Goal: Transaction & Acquisition: Download file/media

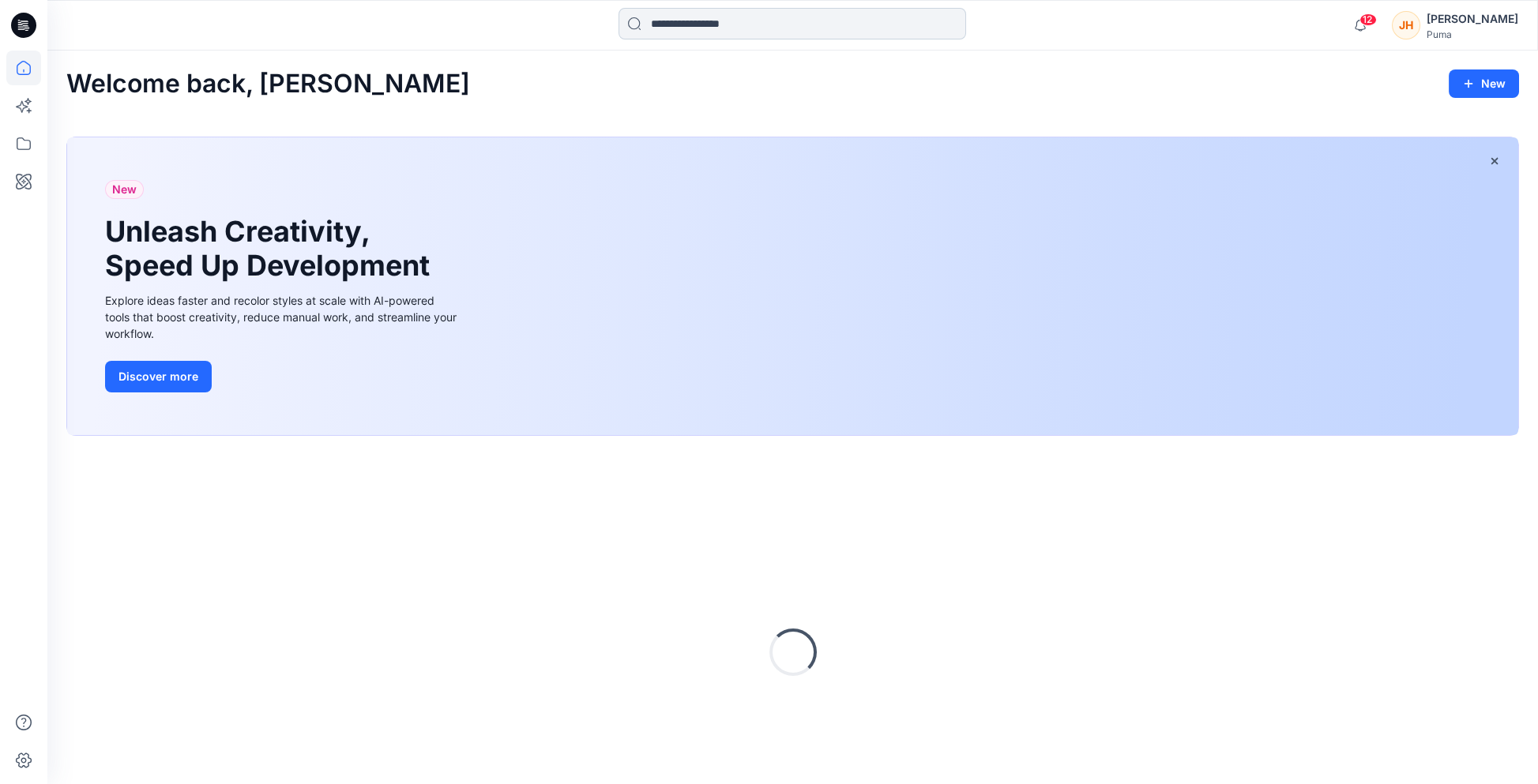
click at [736, 26] on input at bounding box center [792, 24] width 348 height 32
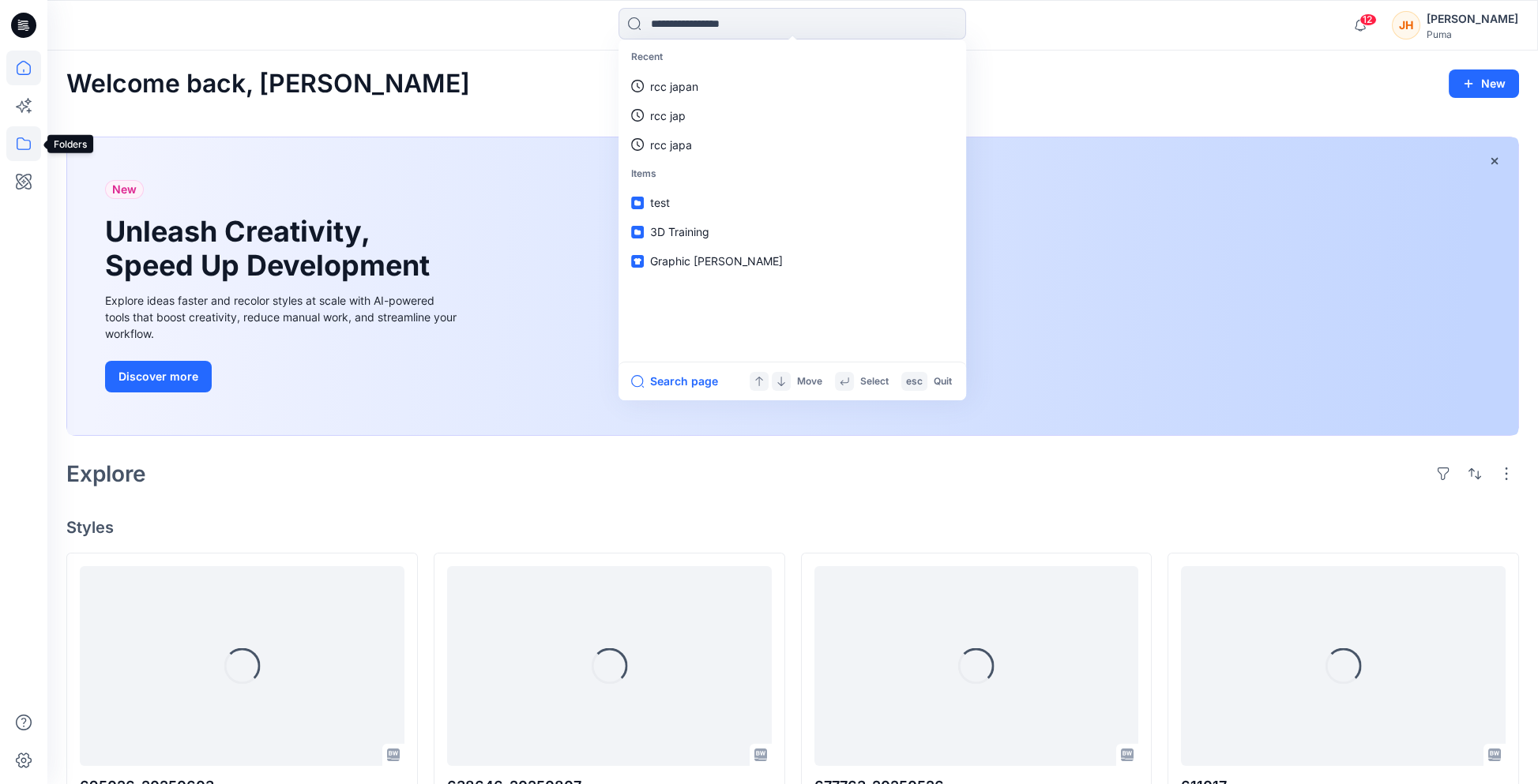
click at [23, 141] on icon at bounding box center [23, 143] width 34 height 34
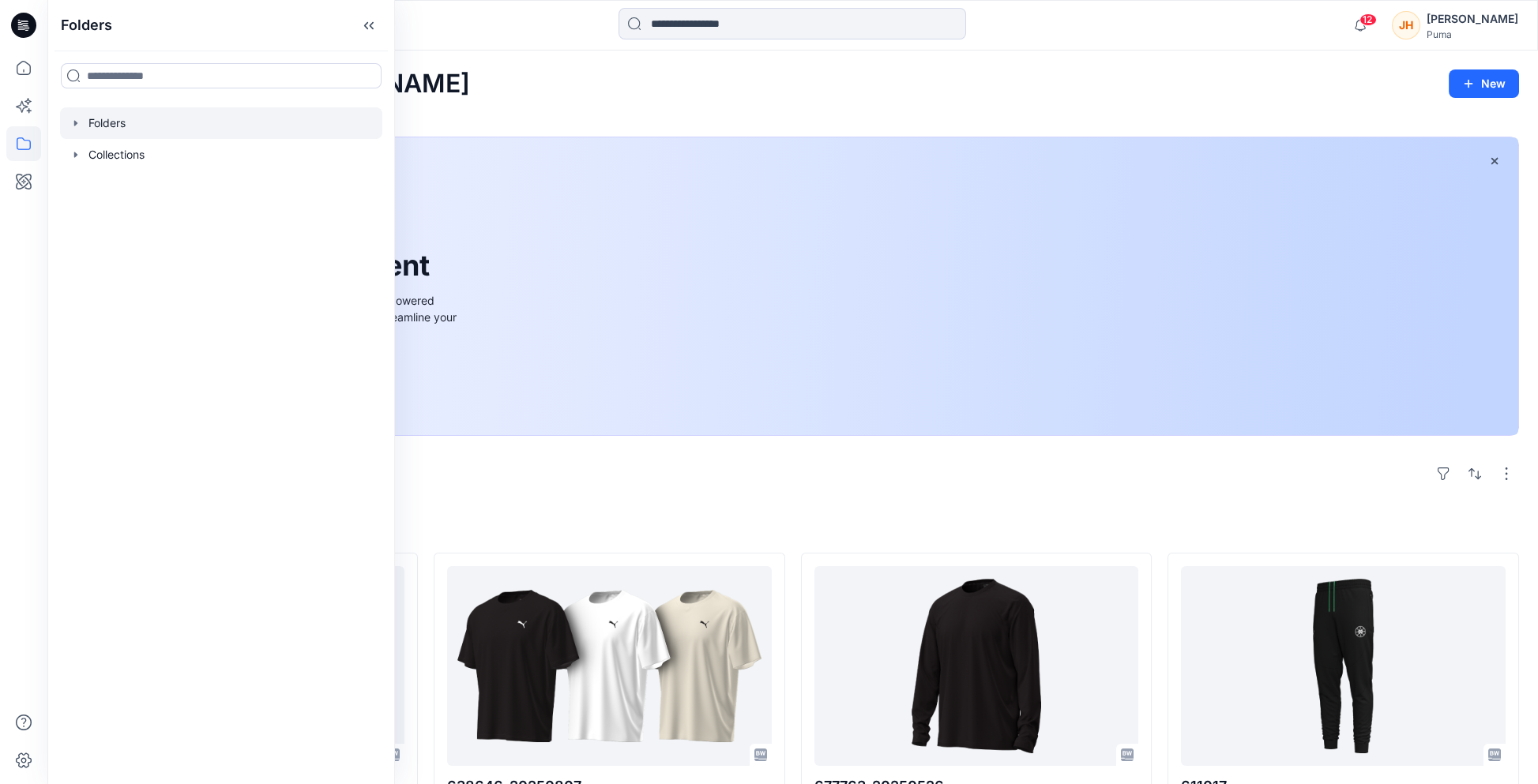
click at [74, 124] on icon "button" at bounding box center [76, 123] width 4 height 5
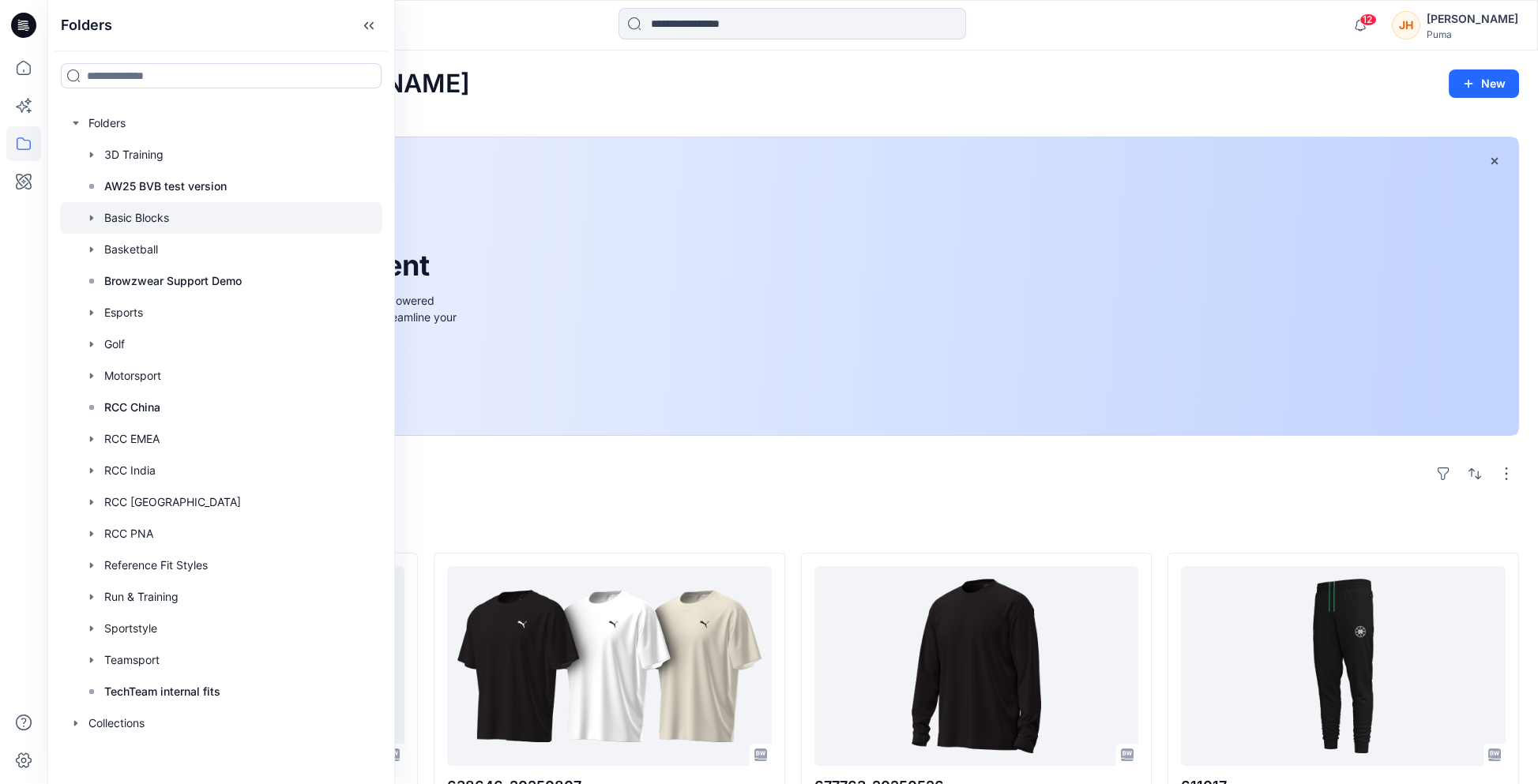
click at [91, 218] on icon "button" at bounding box center [92, 217] width 4 height 5
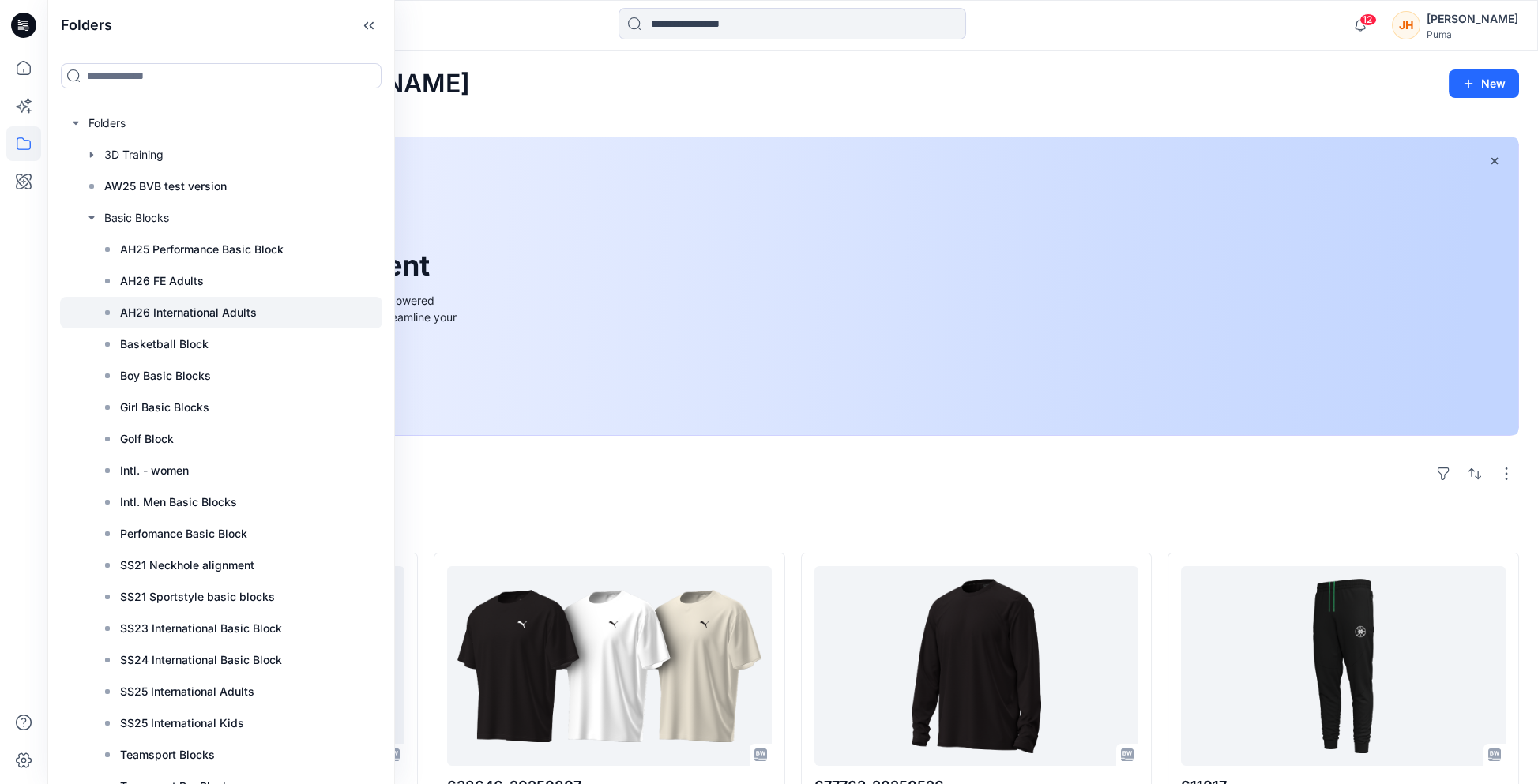
click at [259, 317] on div at bounding box center [221, 313] width 322 height 32
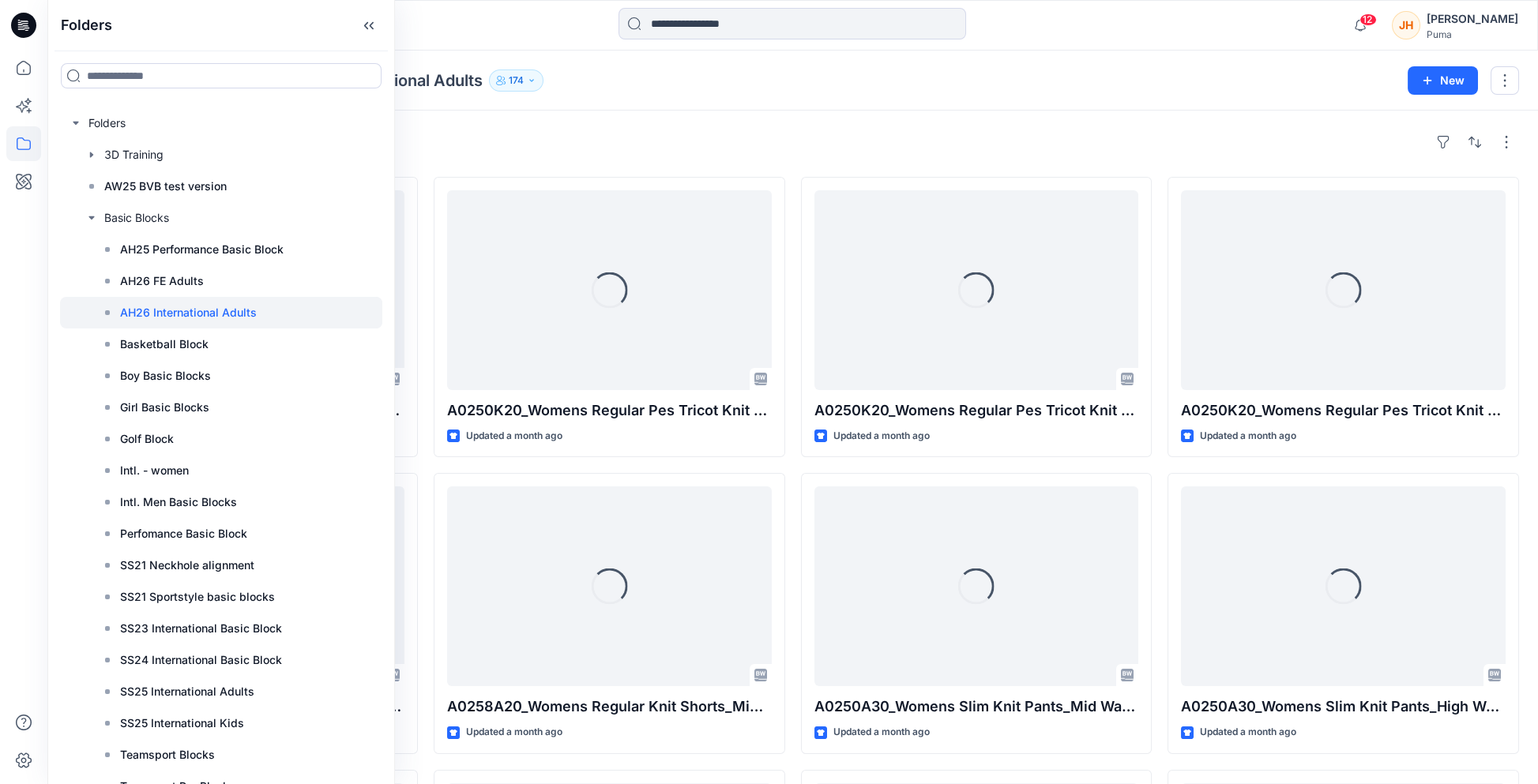
click at [861, 80] on div "Folders Basic Blocks AH26 International Adults 174" at bounding box center [731, 80] width 1329 height 22
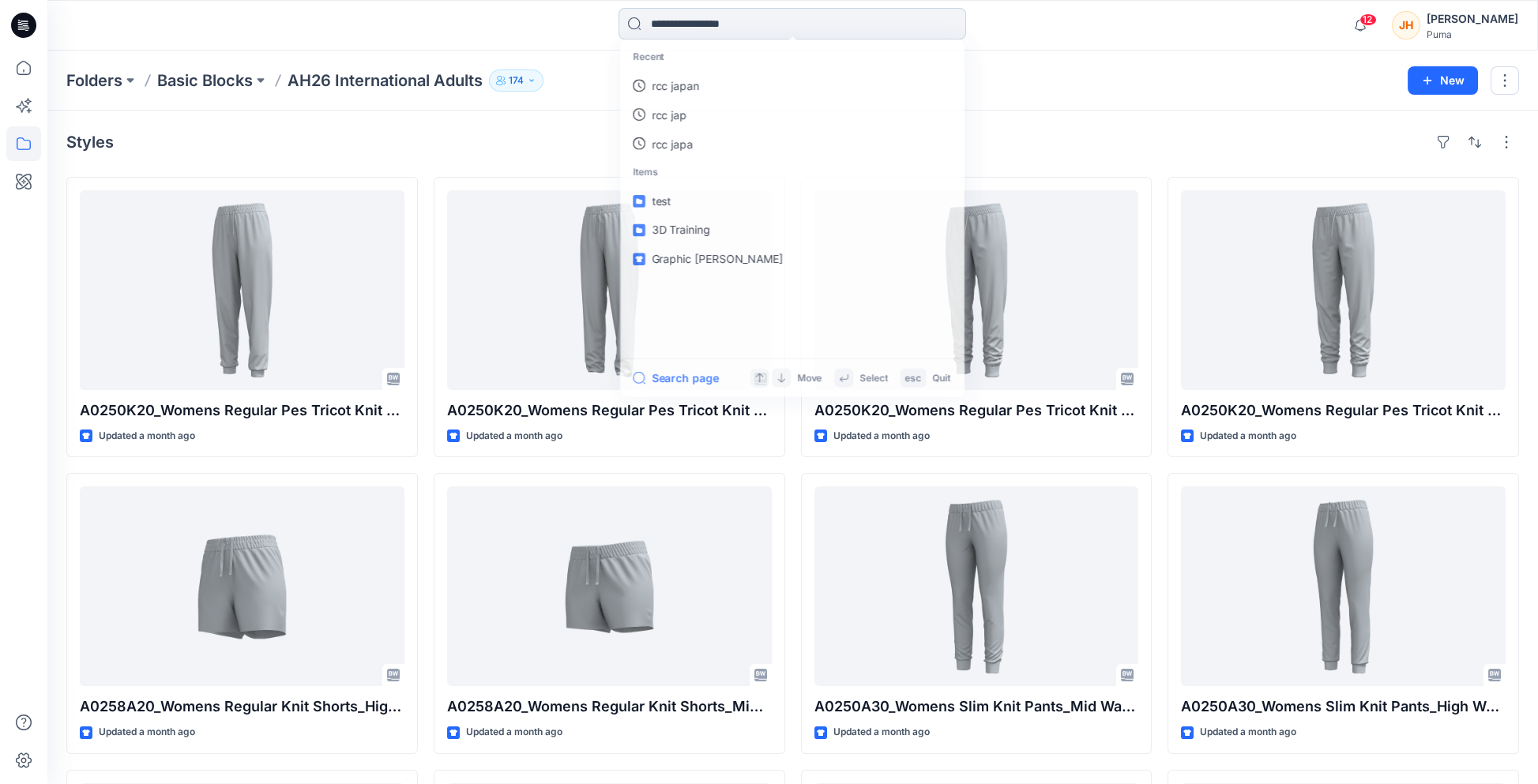
click at [799, 19] on input at bounding box center [792, 24] width 348 height 32
click at [1064, 119] on div "Styles A0250K20_Womens Regular Pes Tricot Knit Pants_High Rise_Closed cuff_CV01…" at bounding box center [792, 618] width 1490 height 1015
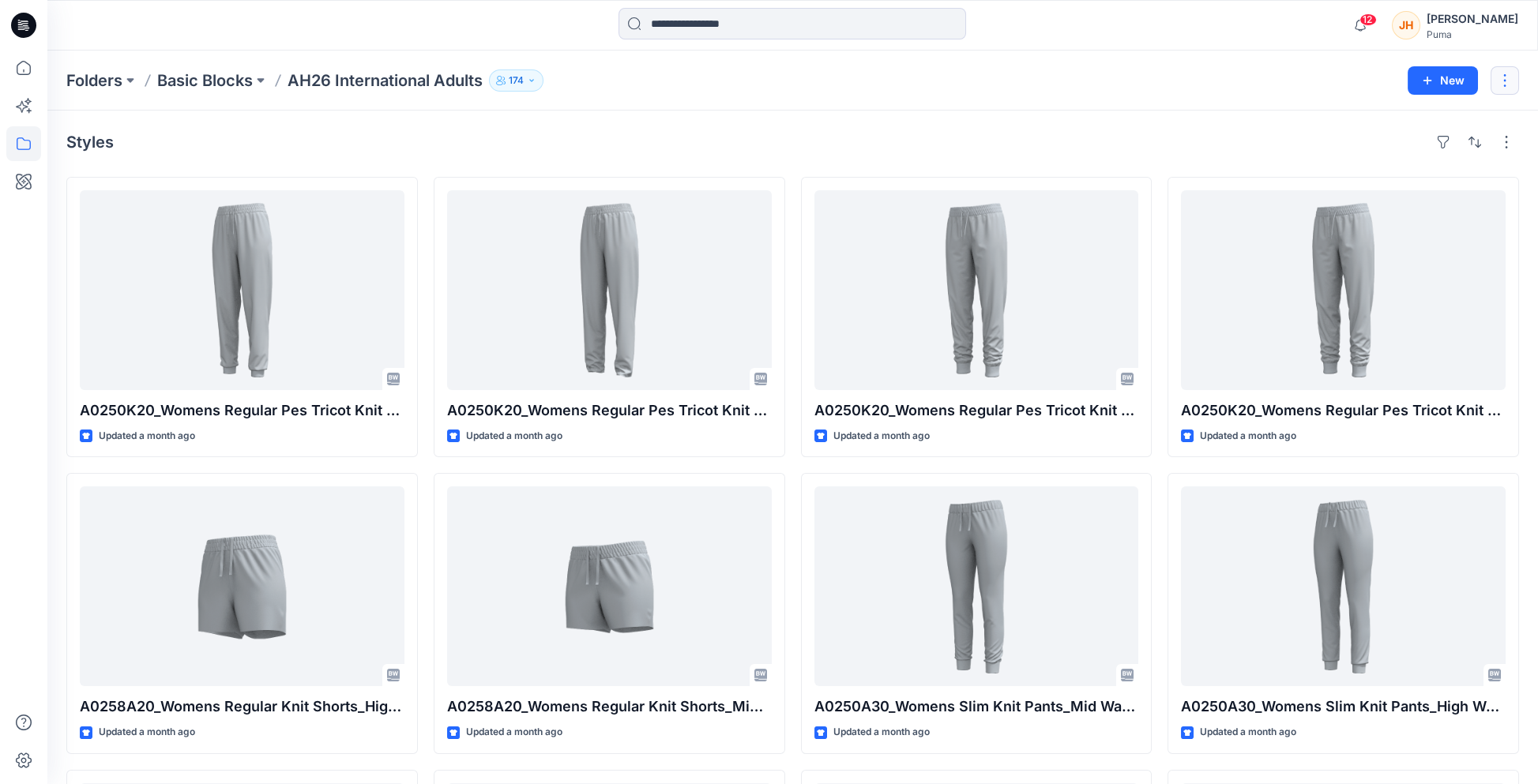
click at [1502, 92] on button "button" at bounding box center [1504, 80] width 28 height 28
click at [1105, 106] on div "Folders Basic Blocks AH26 International Adults 174 New Edit Duplicate to... Del…" at bounding box center [792, 80] width 1490 height 60
click at [1508, 140] on button "button" at bounding box center [1506, 141] width 26 height 26
click at [1444, 138] on button "button" at bounding box center [1442, 141] width 26 height 26
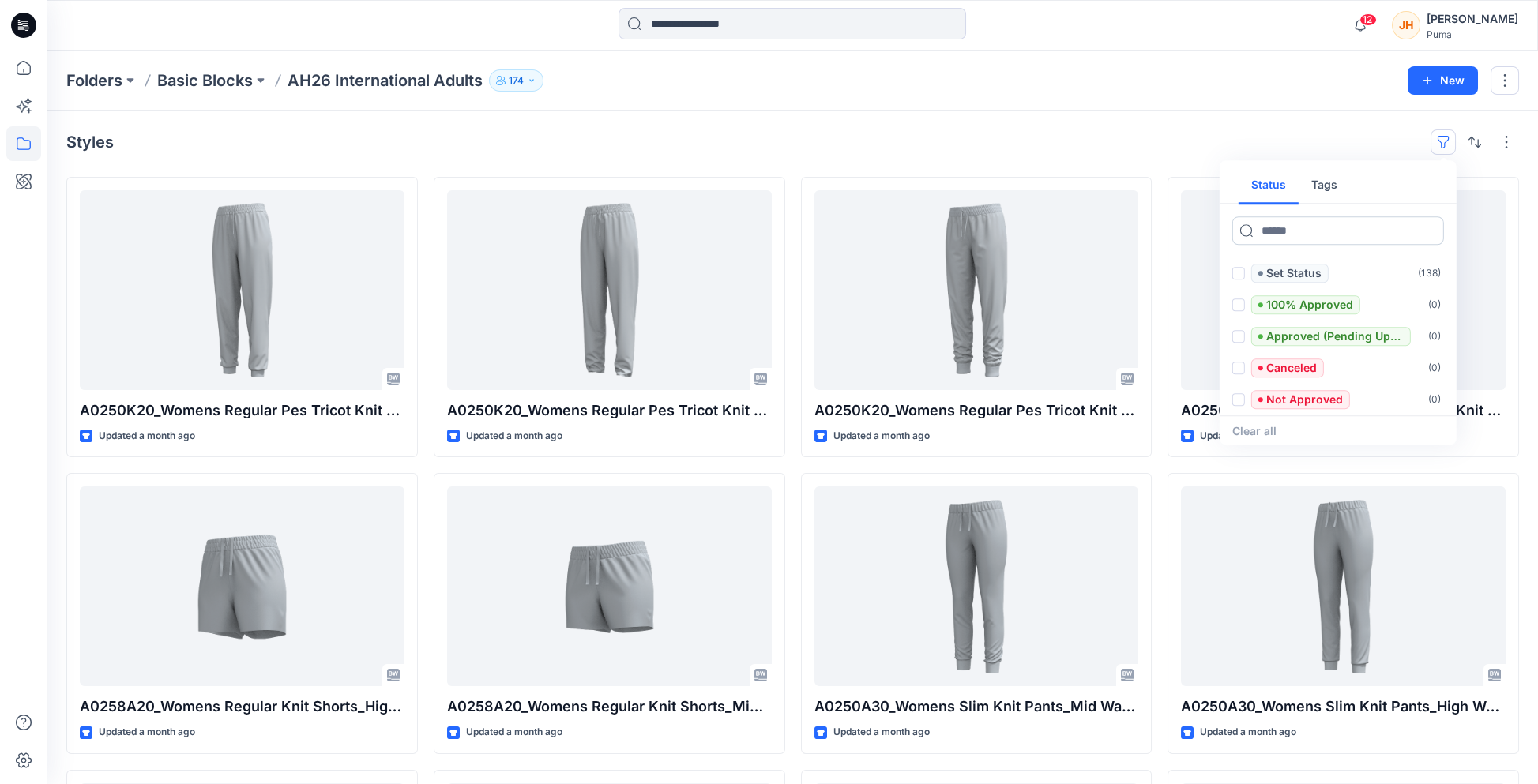
click at [1343, 220] on input at bounding box center [1337, 231] width 211 height 28
click at [1133, 154] on div "Styles Status Tags Set Status ( 138 ) 100% Approved ( 0 ) Approved (Pending Upd…" at bounding box center [792, 141] width 1452 height 26
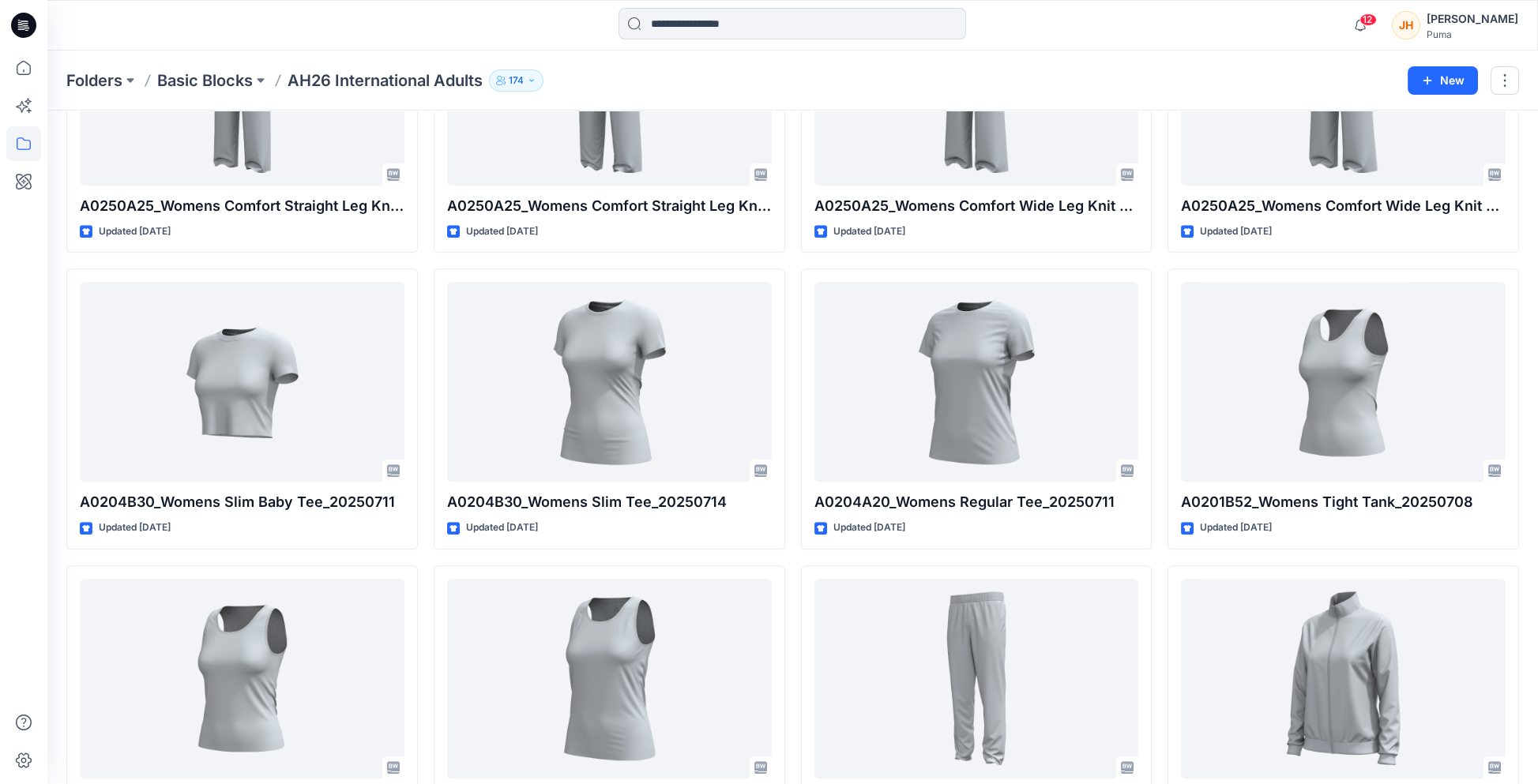
scroll to position [3796, 0]
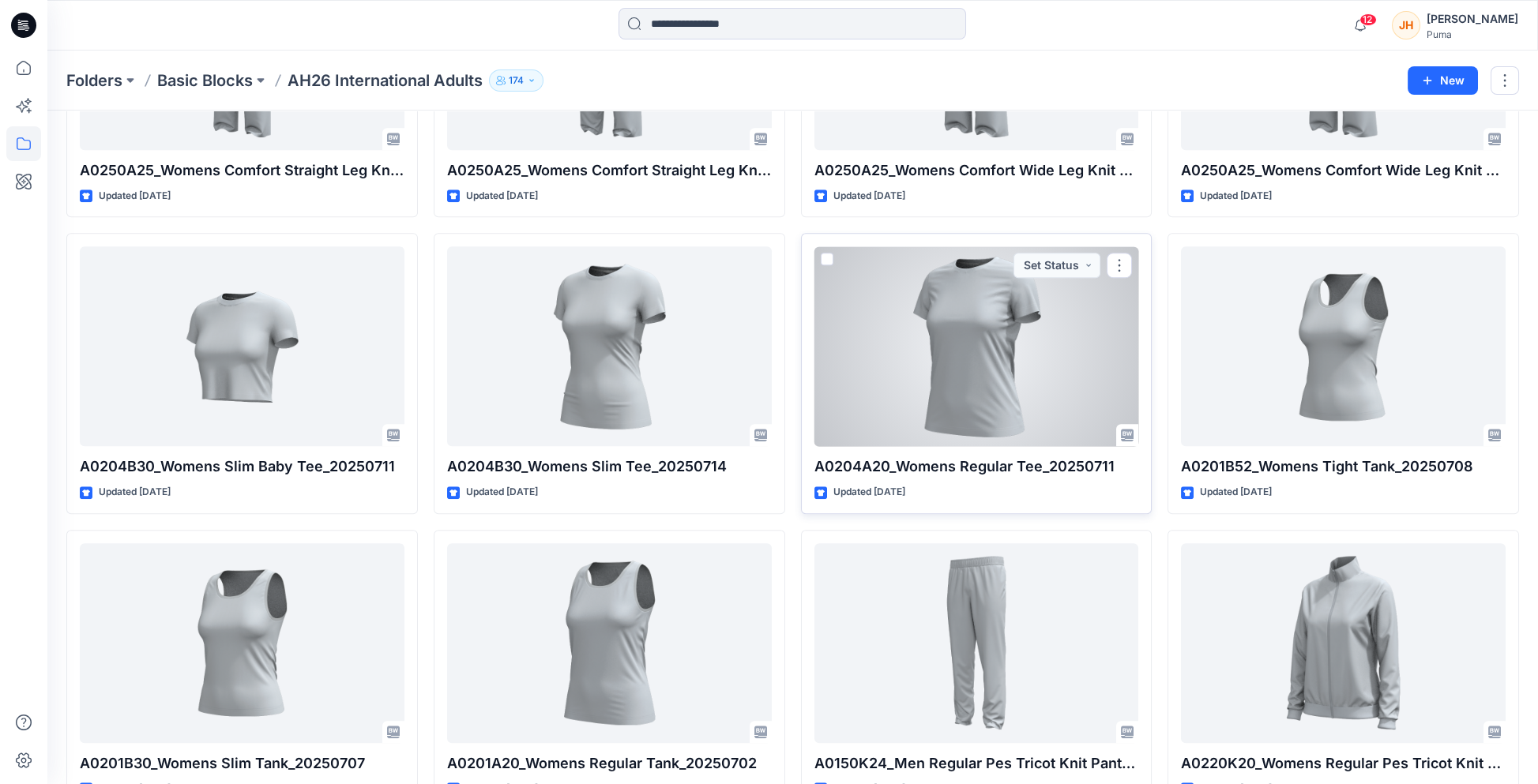
click at [1014, 381] on div at bounding box center [976, 346] width 325 height 200
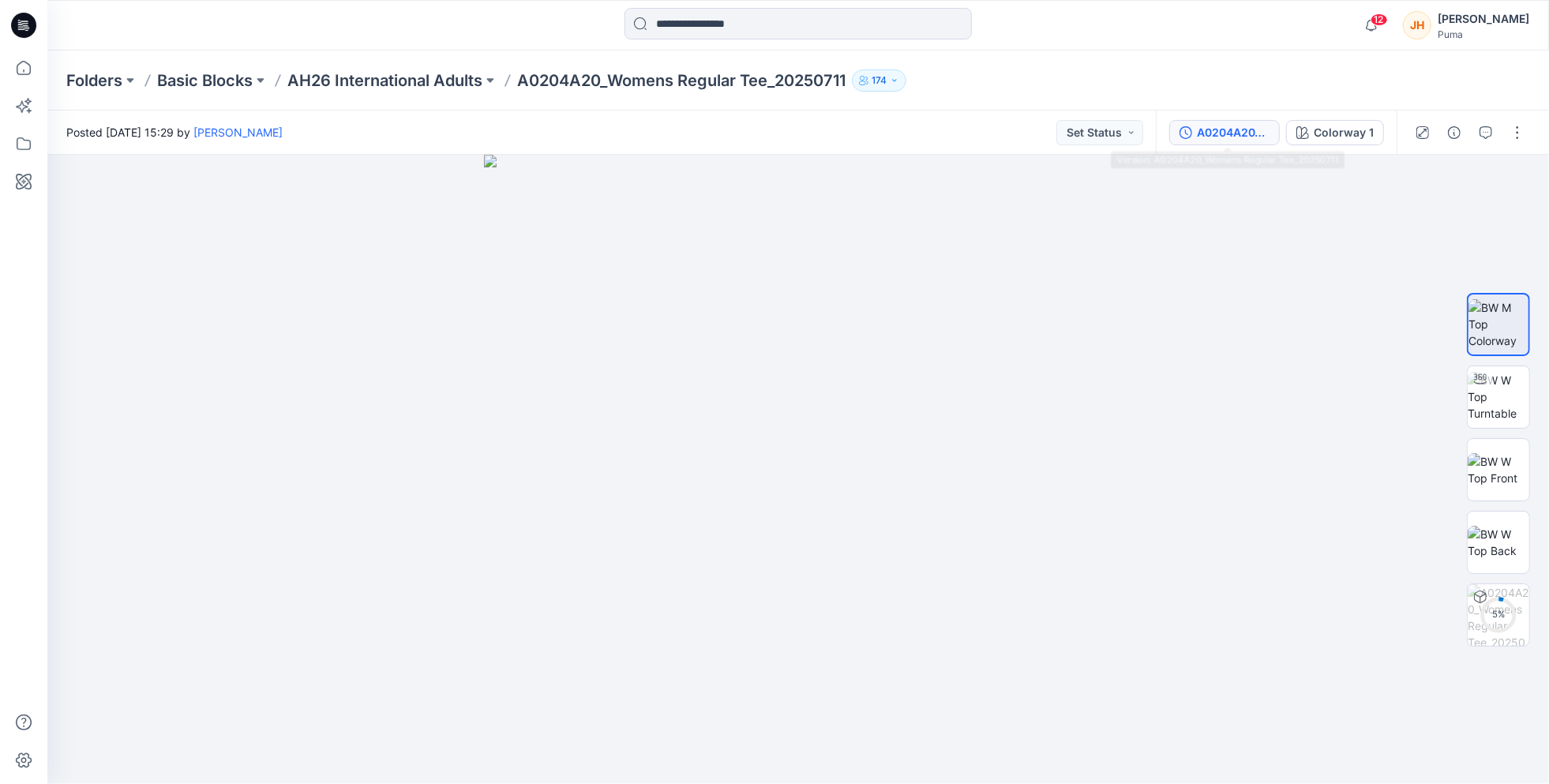
click at [1256, 140] on div "A0204A20_Womens Regular Tee_20250711" at bounding box center [1233, 133] width 72 height 18
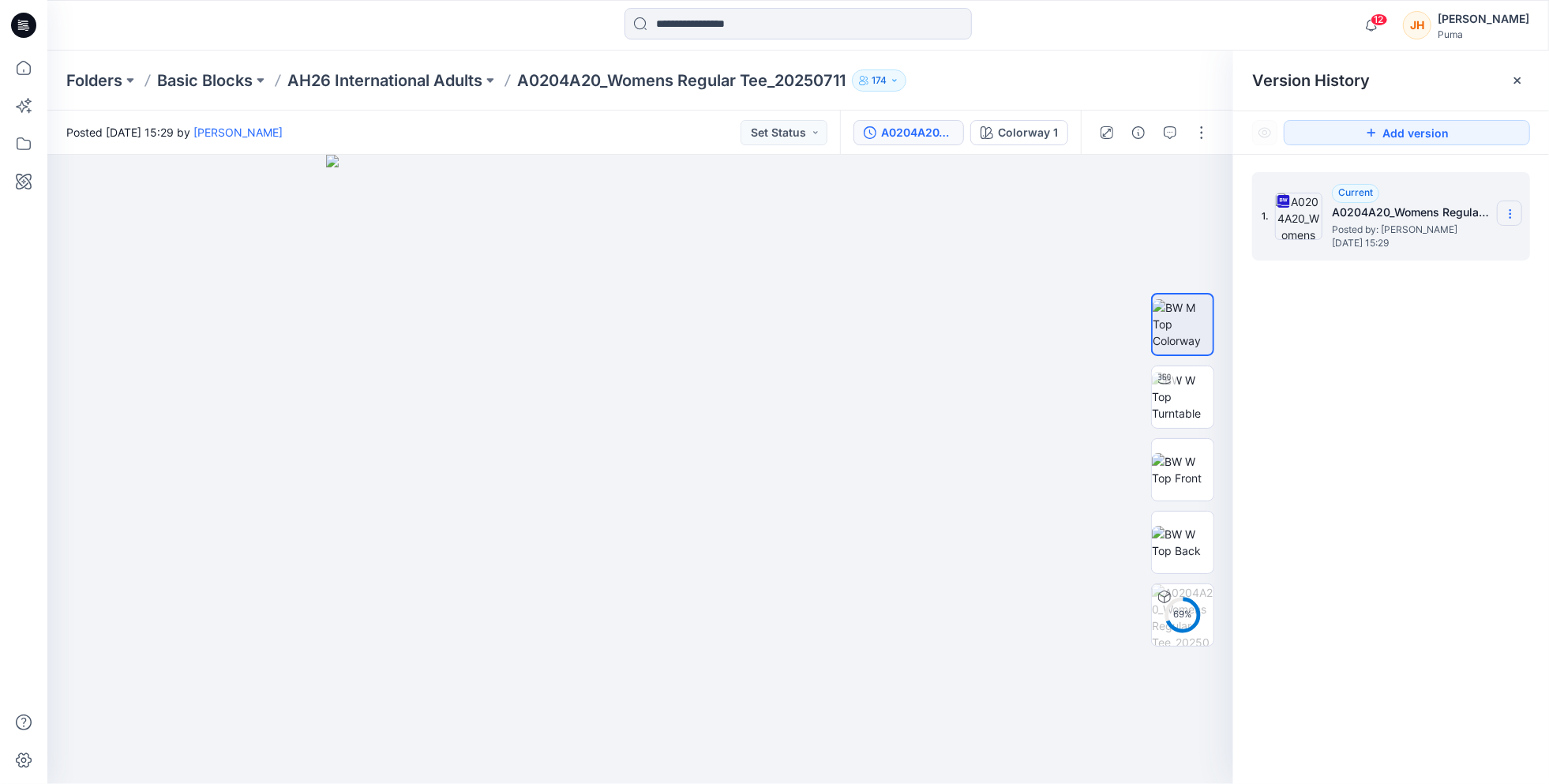
click at [1515, 215] on icon at bounding box center [1510, 214] width 12 height 12
click at [1457, 247] on span "Download Source BW File" at bounding box center [1430, 244] width 132 height 19
